Goal: Information Seeking & Learning: Learn about a topic

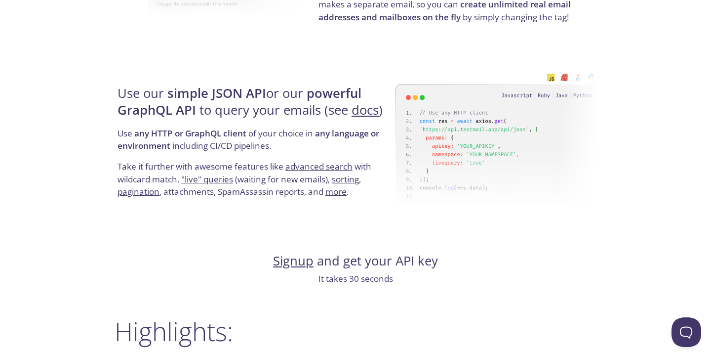
click at [229, 105] on h4 "Use our simple JSON API or our powerful GraphQL API to query your emails (see d…" at bounding box center [255, 106] width 275 height 42
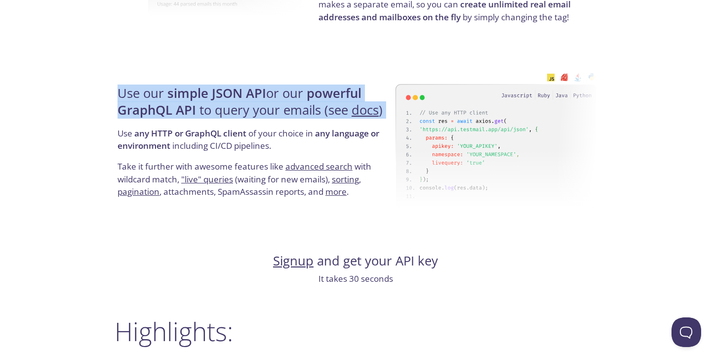
click at [229, 105] on h4 "Use our simple JSON API or our powerful GraphQL API to query your emails (see d…" at bounding box center [255, 106] width 275 height 42
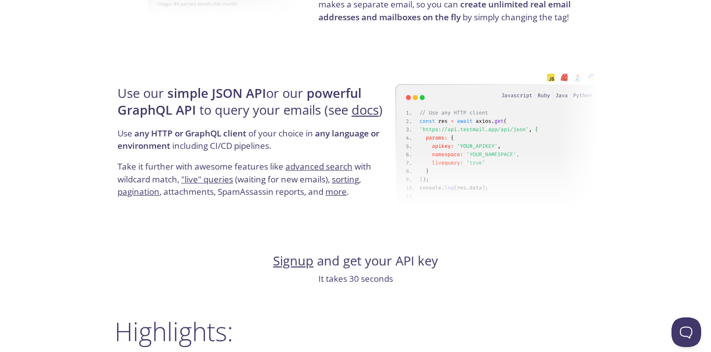
click at [229, 105] on h4 "Use our simple JSON API or our powerful GraphQL API to query your emails (see d…" at bounding box center [255, 106] width 275 height 42
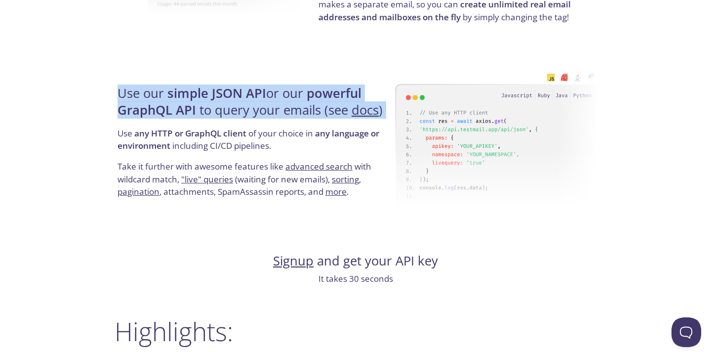
click at [229, 105] on h4 "Use our simple JSON API or our powerful GraphQL API to query your emails (see d…" at bounding box center [255, 106] width 275 height 42
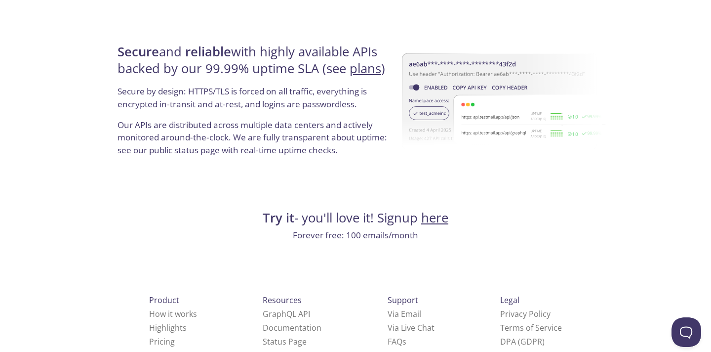
scroll to position [1907, 0]
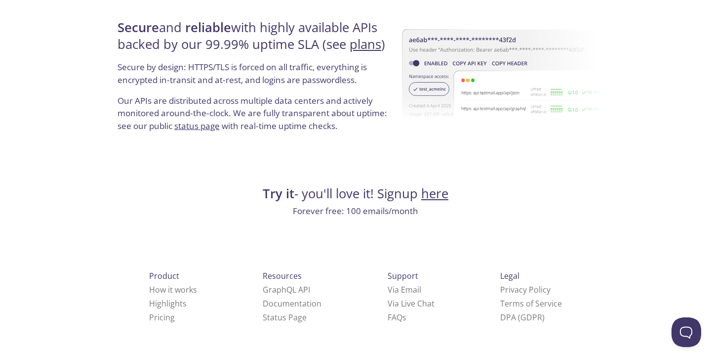
click at [229, 105] on p "Our APIs are distributed across multiple data centers and actively monitored ar…" at bounding box center [255, 117] width 275 height 46
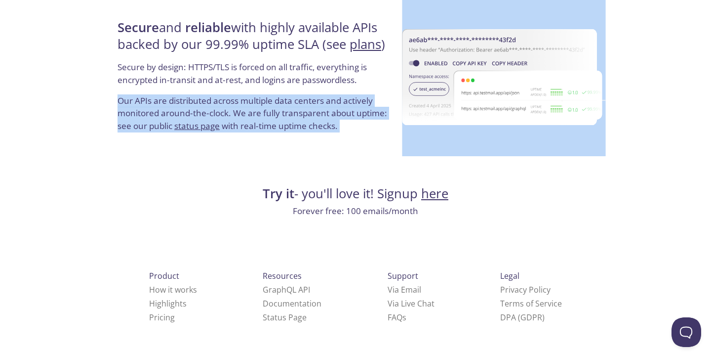
click at [229, 105] on p "Our APIs are distributed across multiple data centers and actively monitored ar…" at bounding box center [255, 117] width 275 height 46
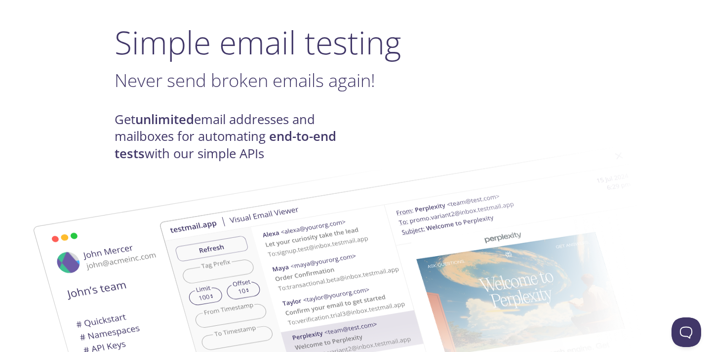
scroll to position [0, 0]
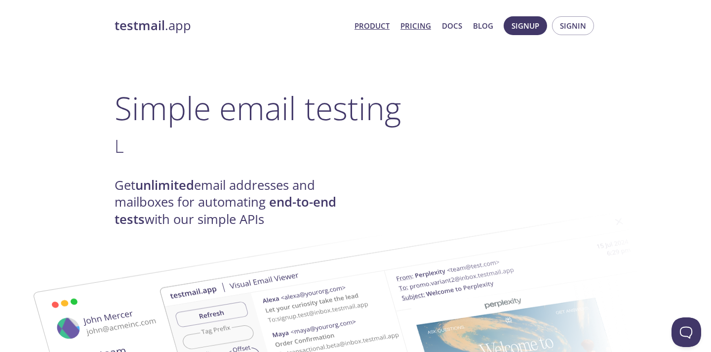
click at [417, 28] on link "Pricing" at bounding box center [416, 25] width 31 height 13
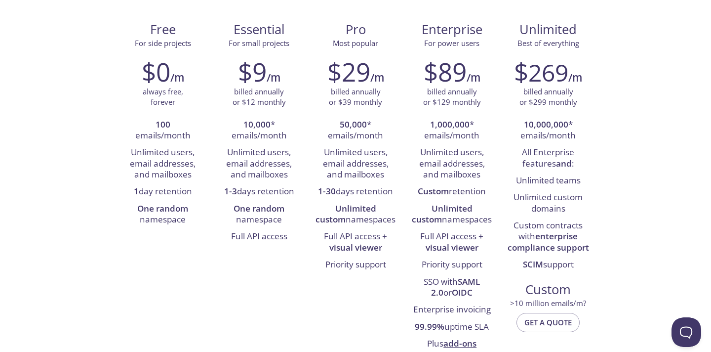
scroll to position [113, 0]
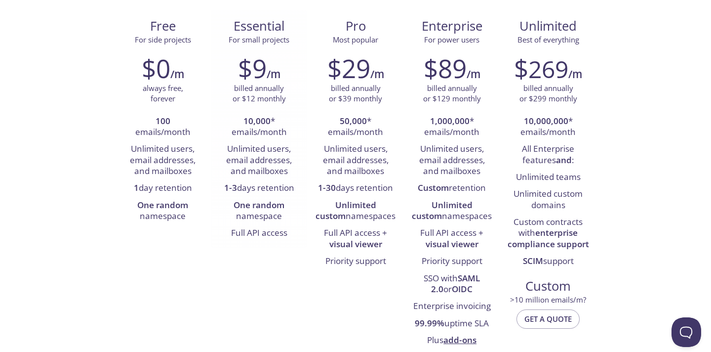
click at [263, 134] on li "10,000 * emails/month" at bounding box center [258, 127] width 81 height 28
click at [254, 157] on li "Unlimited users, email addresses, and mailboxes" at bounding box center [258, 160] width 81 height 39
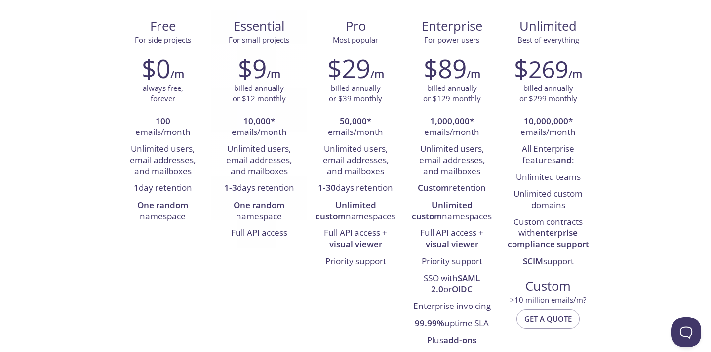
click at [254, 157] on li "Unlimited users, email addresses, and mailboxes" at bounding box center [258, 160] width 81 height 39
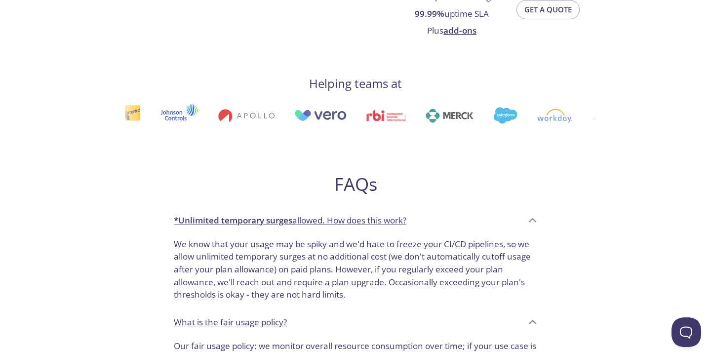
scroll to position [482, 0]
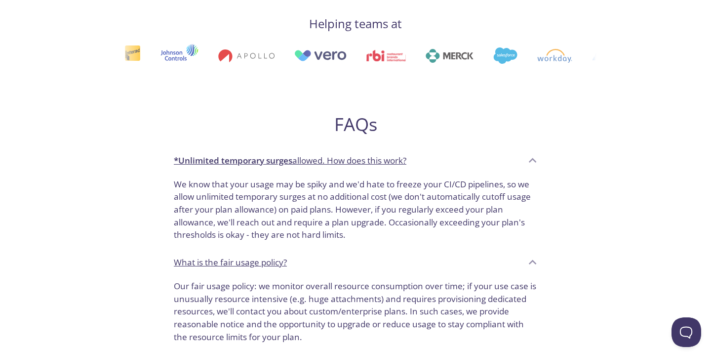
click at [256, 210] on p "We know that your usage may be spiky and we'd hate to freeze your CI/CD pipelin…" at bounding box center [356, 210] width 364 height 64
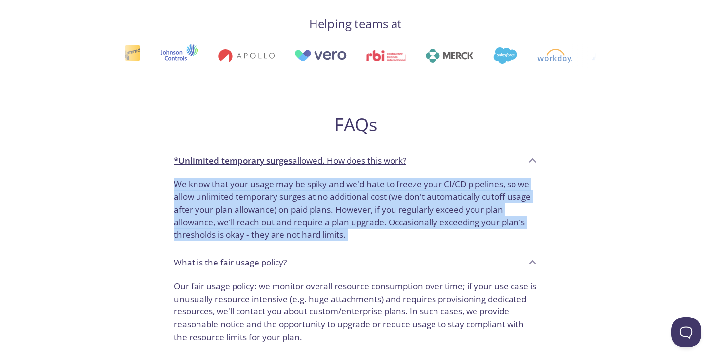
click at [256, 210] on p "We know that your usage may be spiky and we'd hate to freeze your CI/CD pipelin…" at bounding box center [356, 210] width 364 height 64
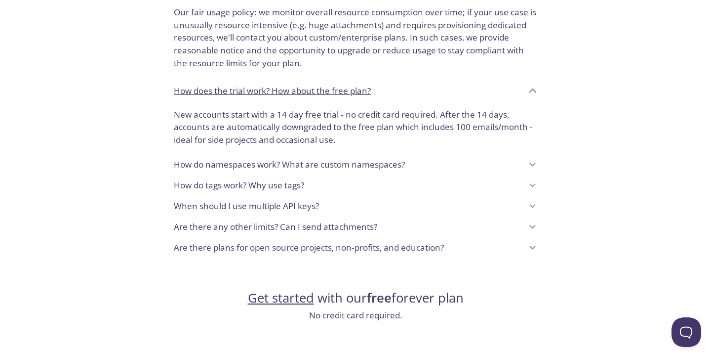
scroll to position [859, 0]
